Goal: Check status: Check status

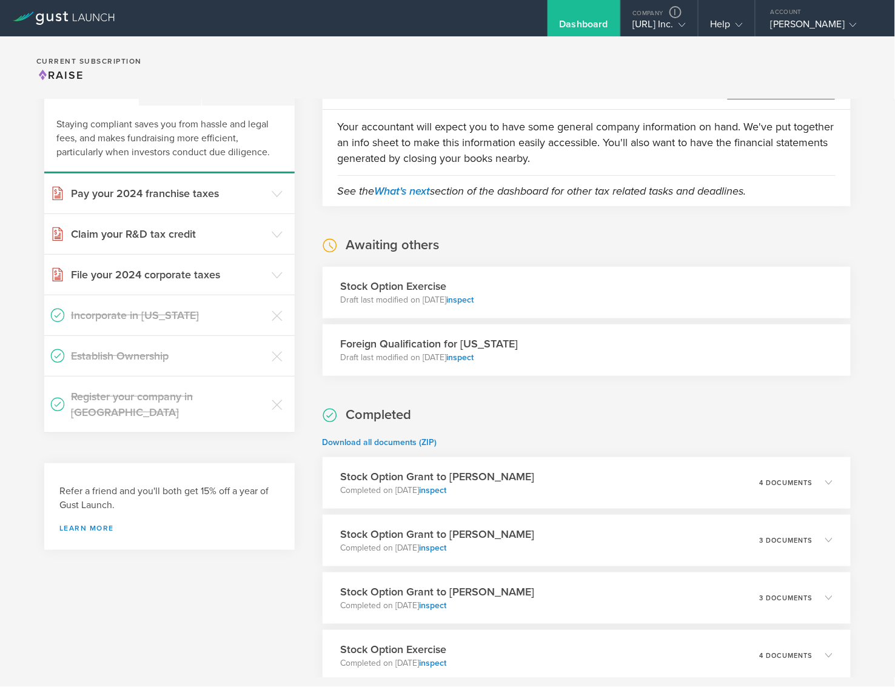
scroll to position [89, 0]
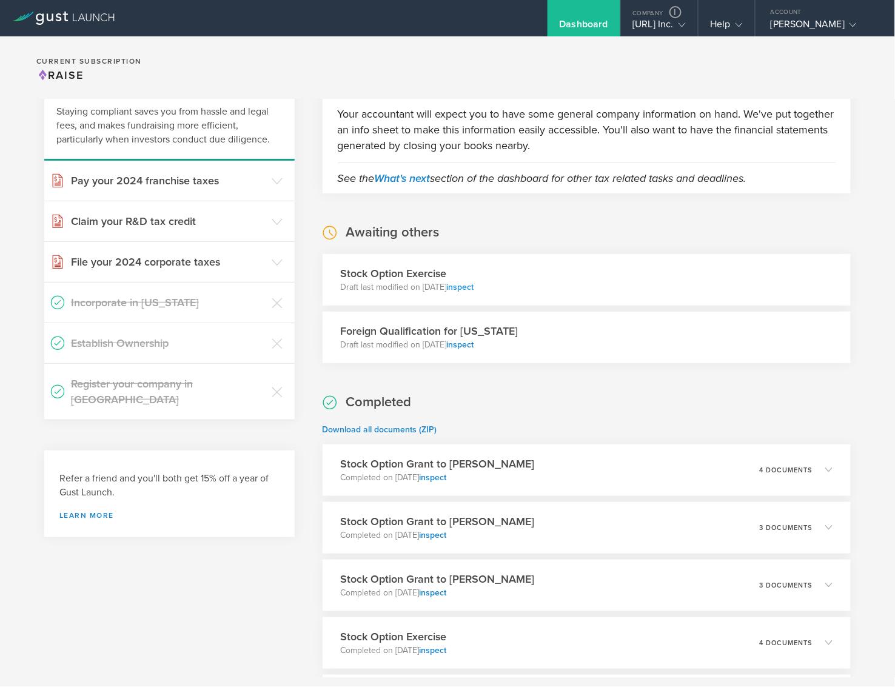
click at [474, 288] on link "inspect" at bounding box center [460, 287] width 27 height 10
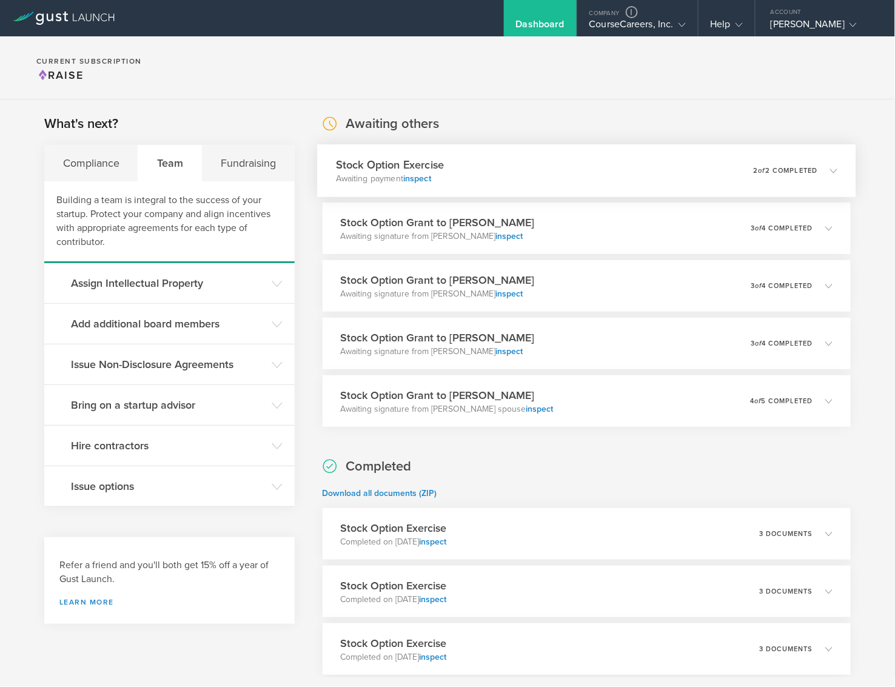
click at [485, 180] on div "Stock Option Exercise Awaiting payment inspect 0 undeliverable 2 of 2 completed" at bounding box center [586, 170] width 539 height 53
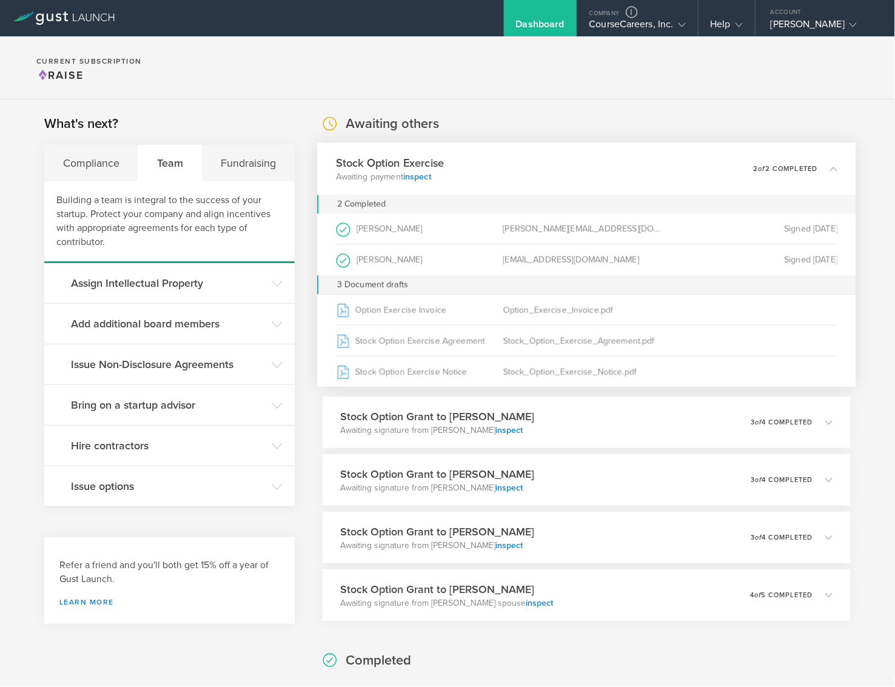
click at [485, 180] on div "Stock Option Exercise Awaiting payment inspect 0 undeliverable 2 of 2 completed" at bounding box center [586, 169] width 539 height 53
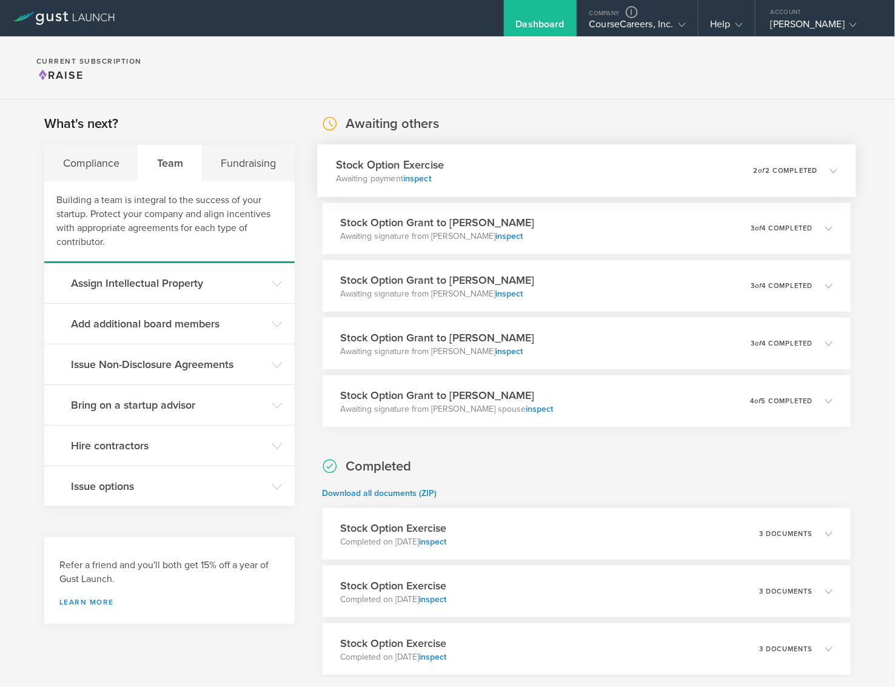
click at [507, 167] on div "Stock Option Exercise Awaiting payment inspect 0 undeliverable 2 of 2 completed" at bounding box center [586, 170] width 539 height 53
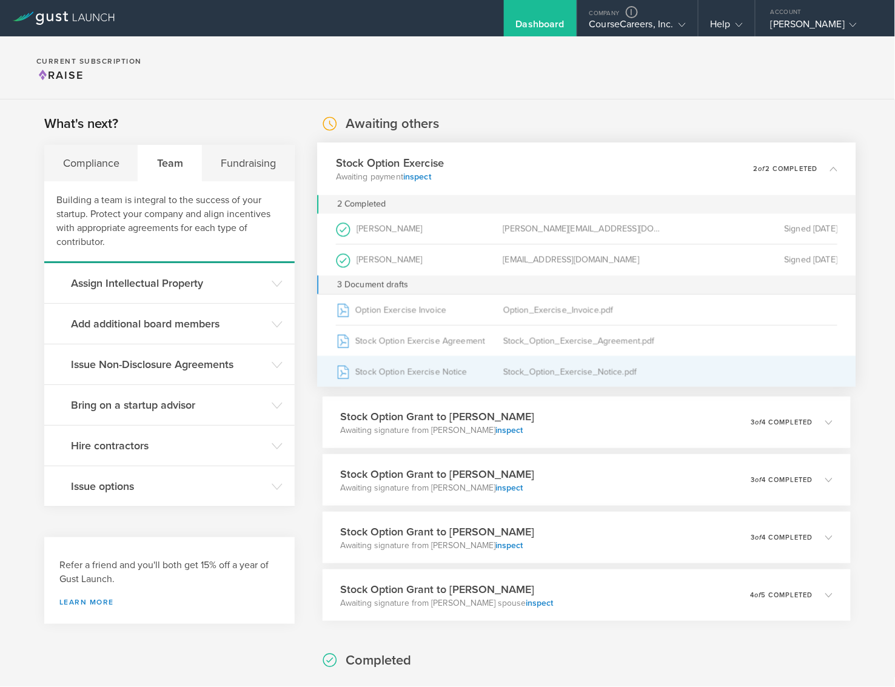
click at [408, 379] on div "Stock Option Exercise Notice" at bounding box center [419, 372] width 167 height 30
